Goal: Information Seeking & Learning: Learn about a topic

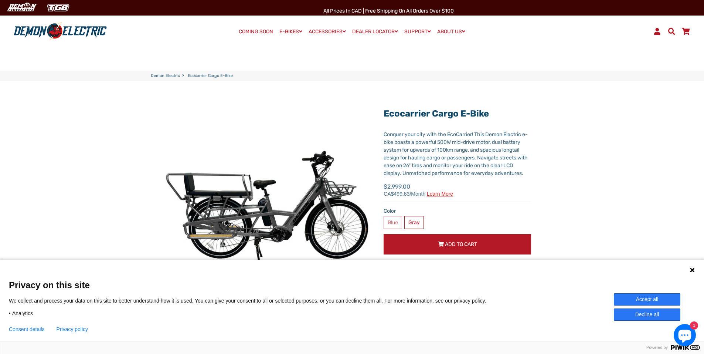
click at [692, 270] on icon at bounding box center [692, 270] width 4 height 4
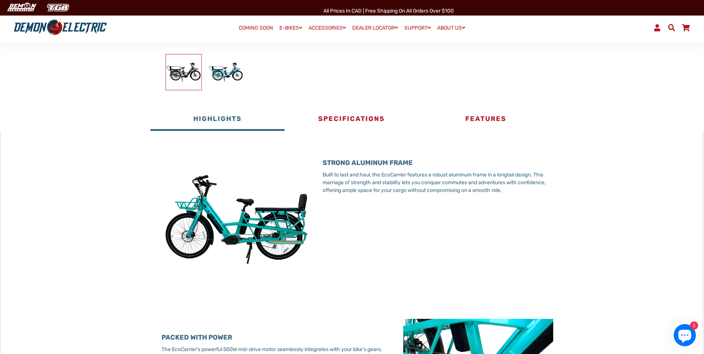
scroll to position [271, 0]
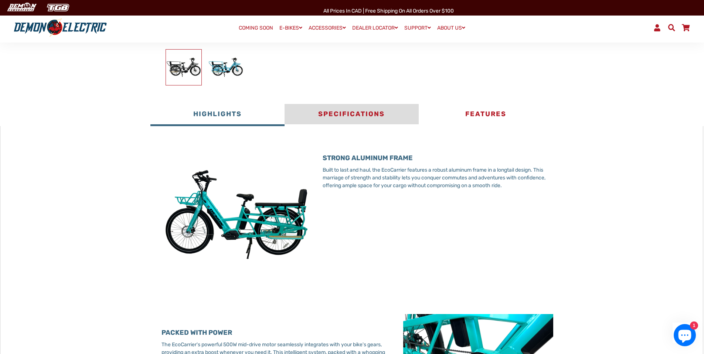
click at [350, 111] on button "Specifications" at bounding box center [352, 115] width 134 height 22
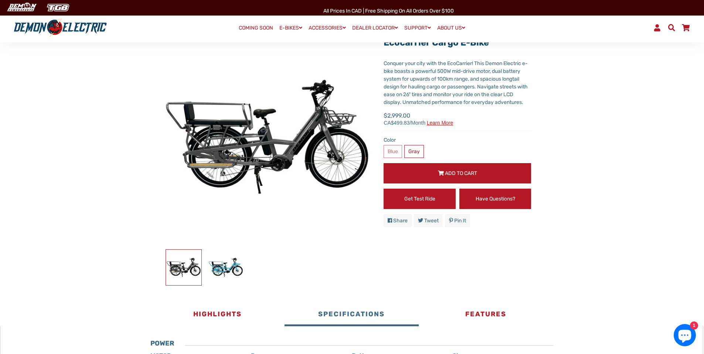
scroll to position [0, 0]
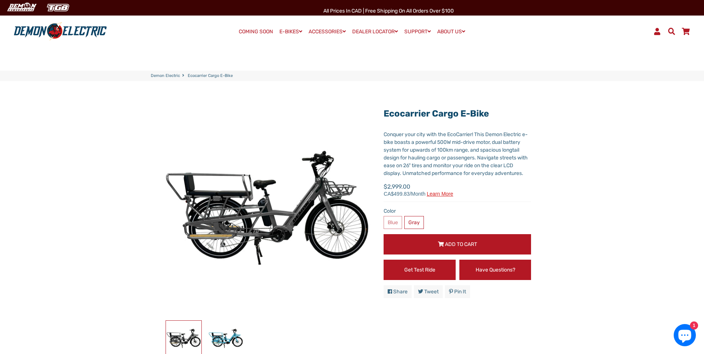
drag, startPoint x: 26, startPoint y: 207, endPoint x: 47, endPoint y: 149, distance: 60.9
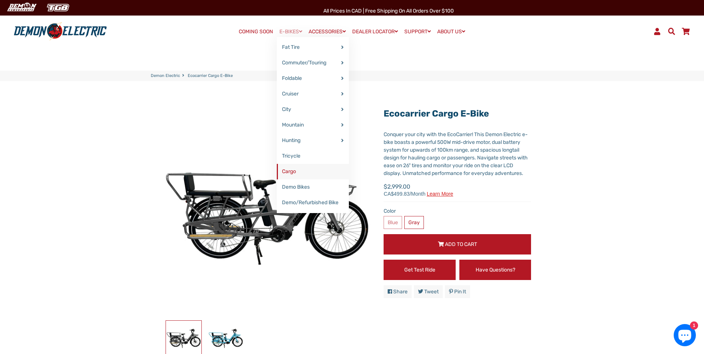
click at [285, 170] on link "Cargo" at bounding box center [313, 172] width 72 height 16
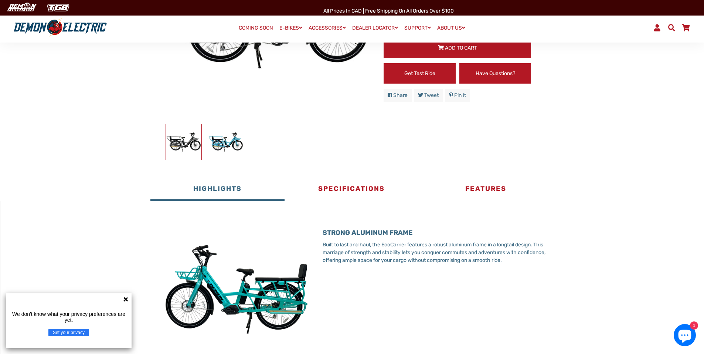
scroll to position [197, 0]
